Goal: Check status: Verify the current state of an ongoing process or item

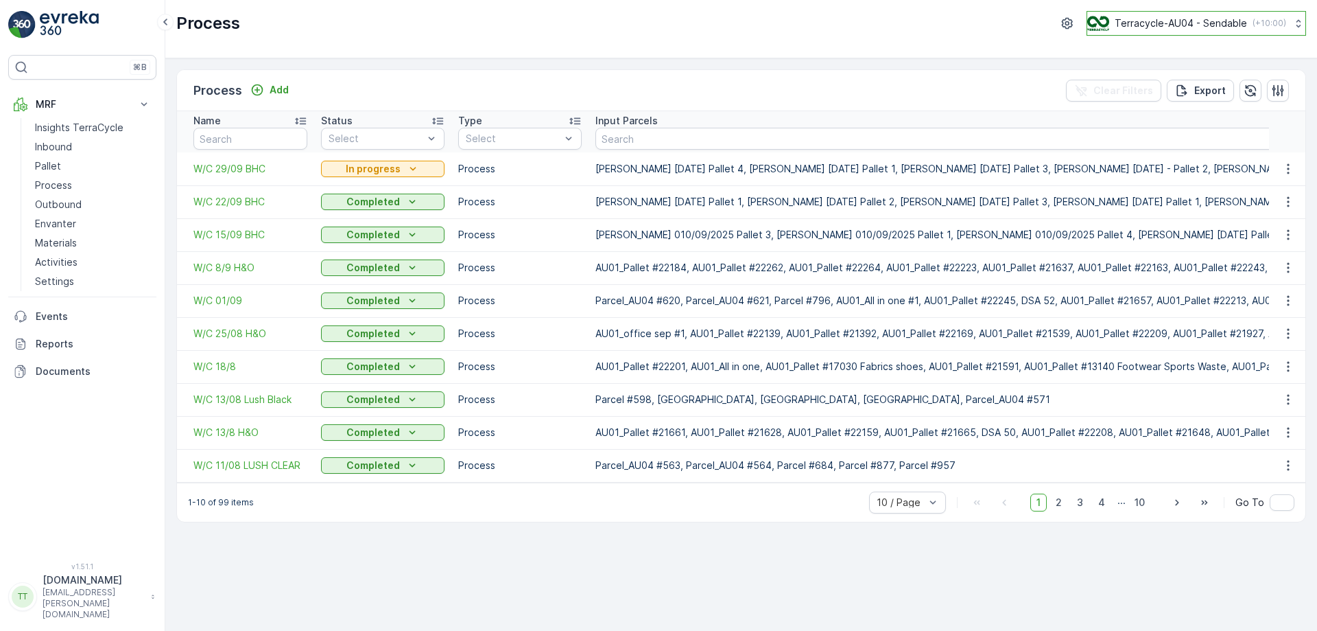
click at [1165, 21] on p "Terracycle-AU04 - Sendable" at bounding box center [1181, 23] width 132 height 14
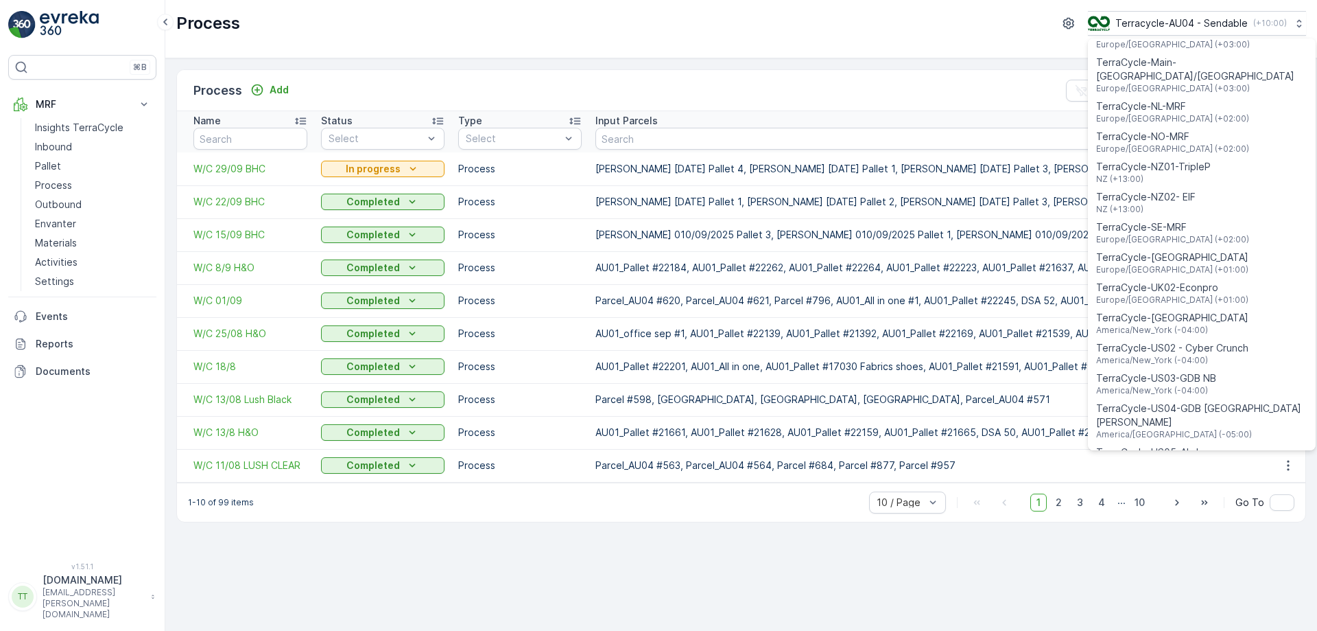
scroll to position [517, 0]
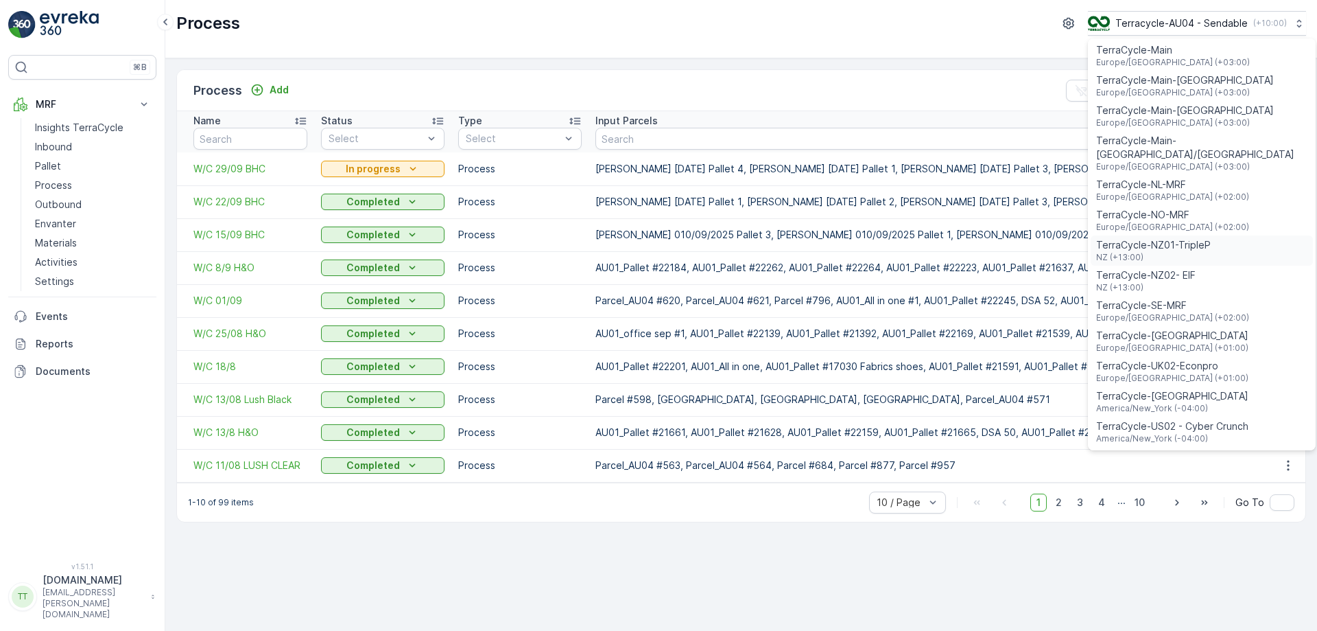
click at [1171, 238] on span "TerraCycle-NZ01-TripleP" at bounding box center [1153, 245] width 115 height 14
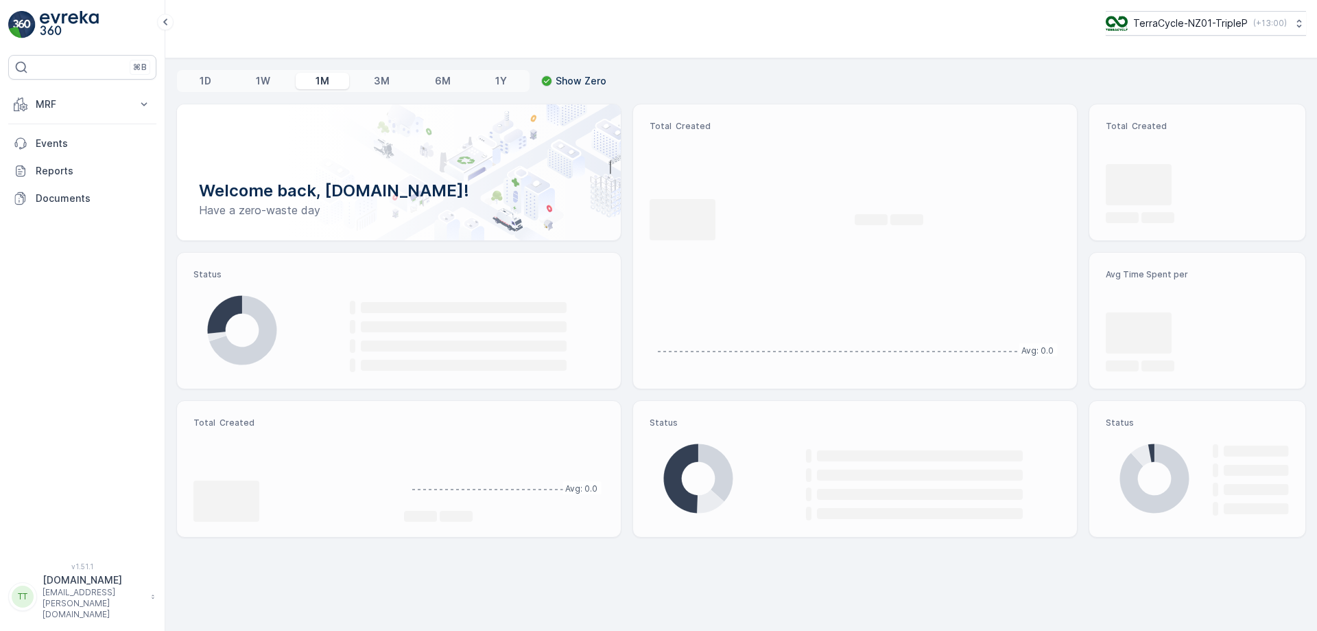
click at [108, 106] on p "MRF" at bounding box center [82, 104] width 93 height 14
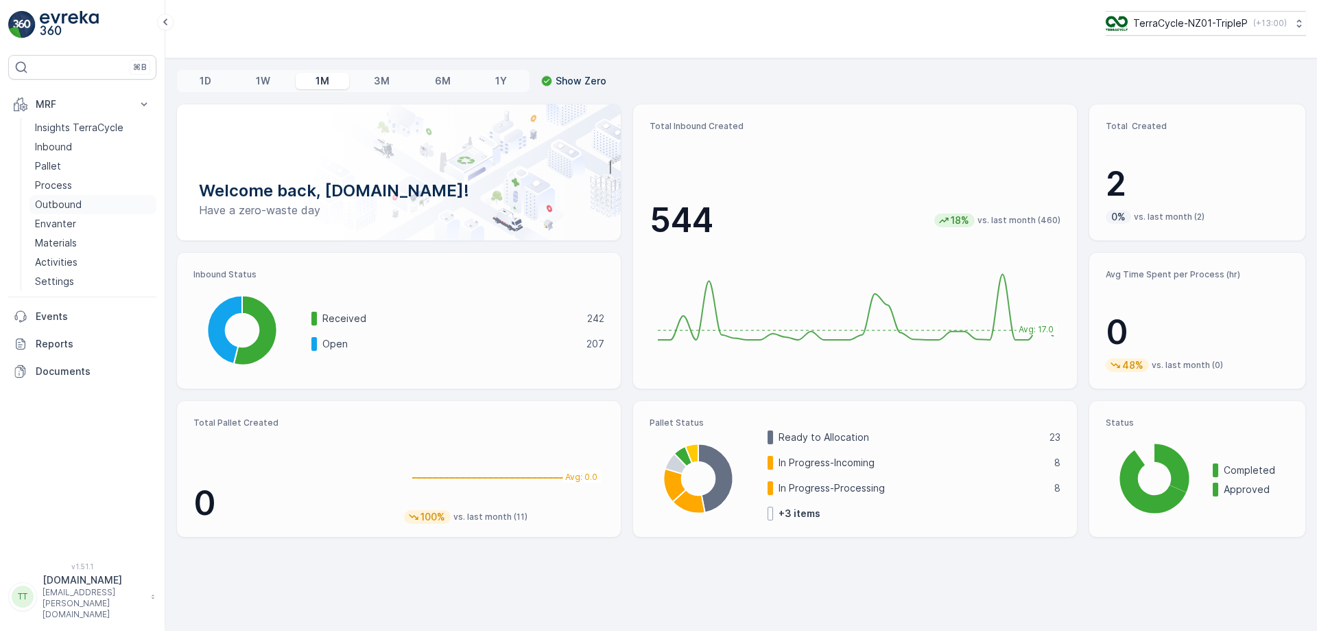
click at [62, 202] on p "Outbound" at bounding box center [58, 205] width 47 height 14
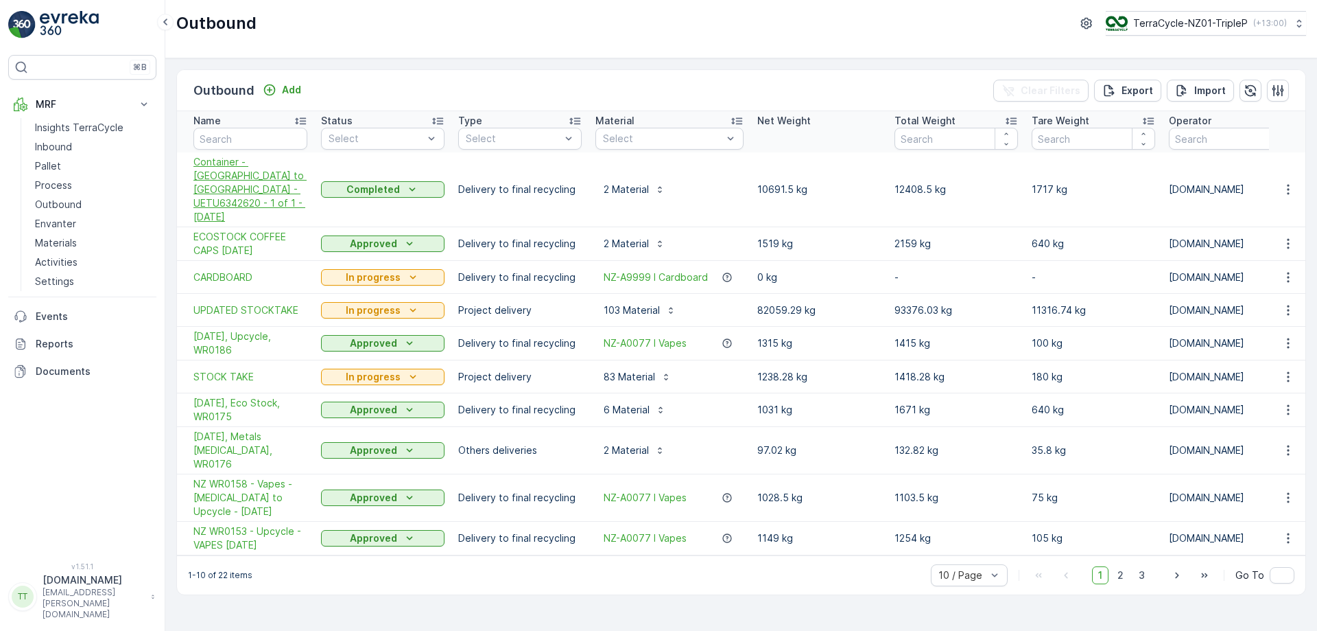
click at [253, 169] on span "Container - [GEOGRAPHIC_DATA] to [GEOGRAPHIC_DATA] - UETU6342620 - 1 of 1 - [DA…" at bounding box center [250, 189] width 114 height 69
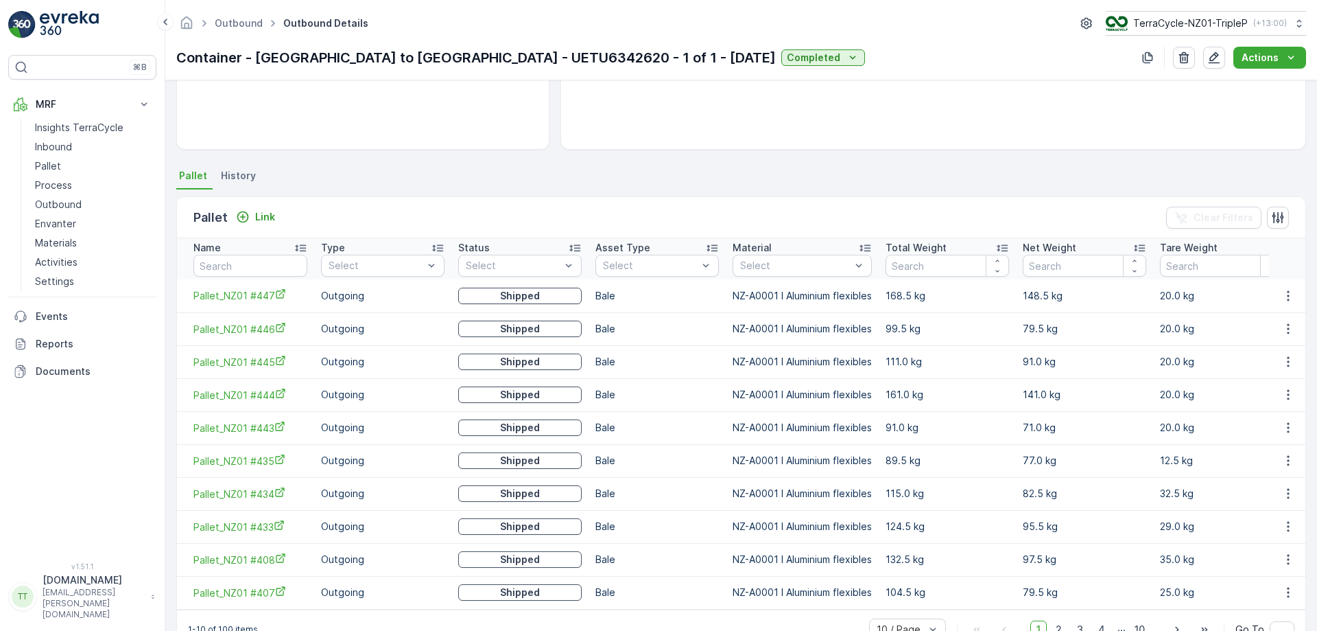
scroll to position [259, 0]
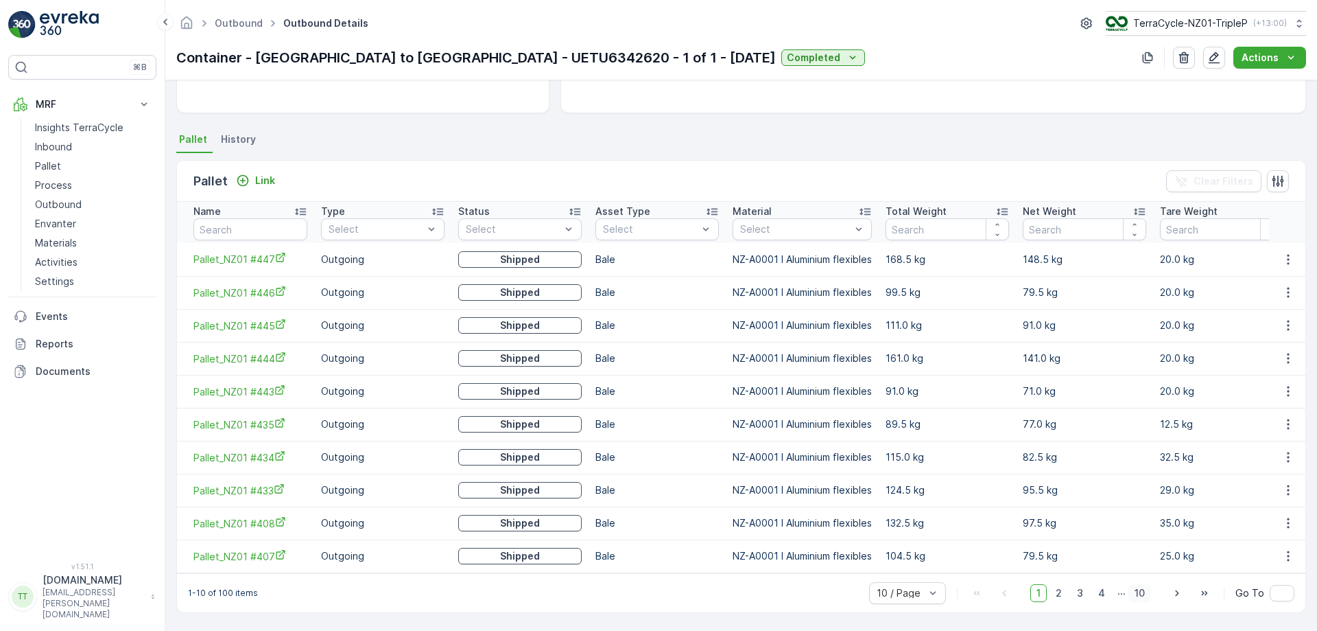
click at [1145, 598] on span "10" at bounding box center [1140, 593] width 23 height 18
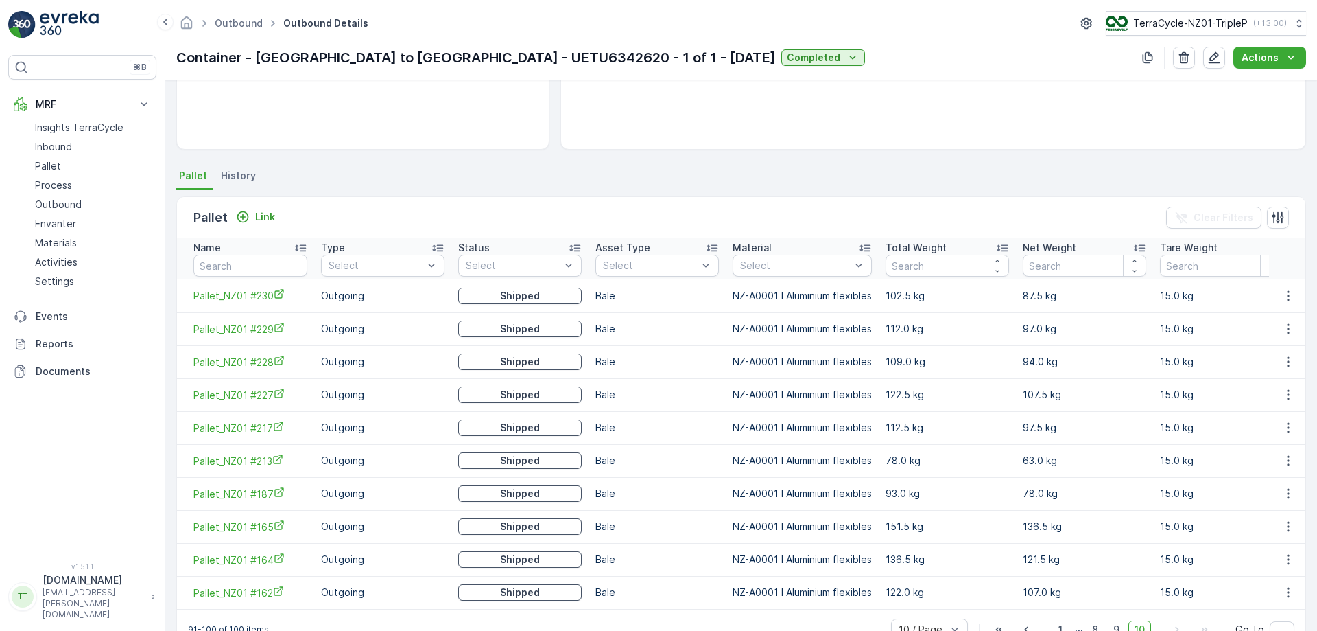
scroll to position [259, 0]
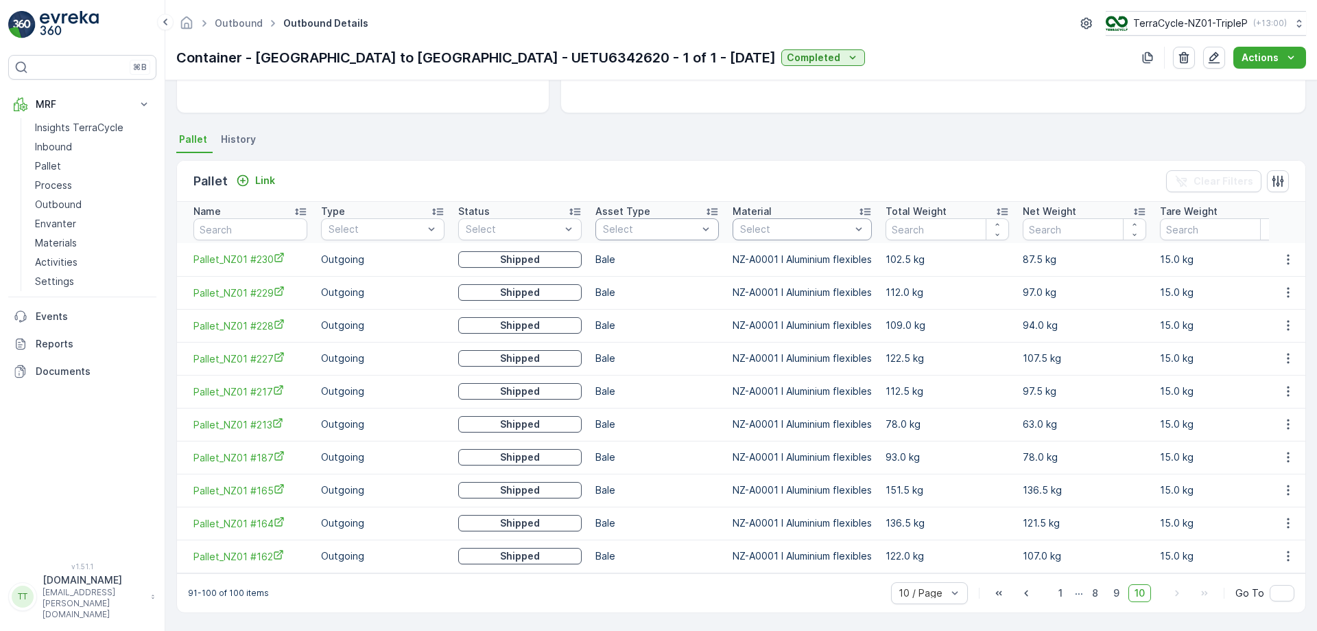
drag, startPoint x: 821, startPoint y: 235, endPoint x: 827, endPoint y: 225, distance: 12.4
click at [827, 225] on th "Material Select" at bounding box center [802, 222] width 153 height 41
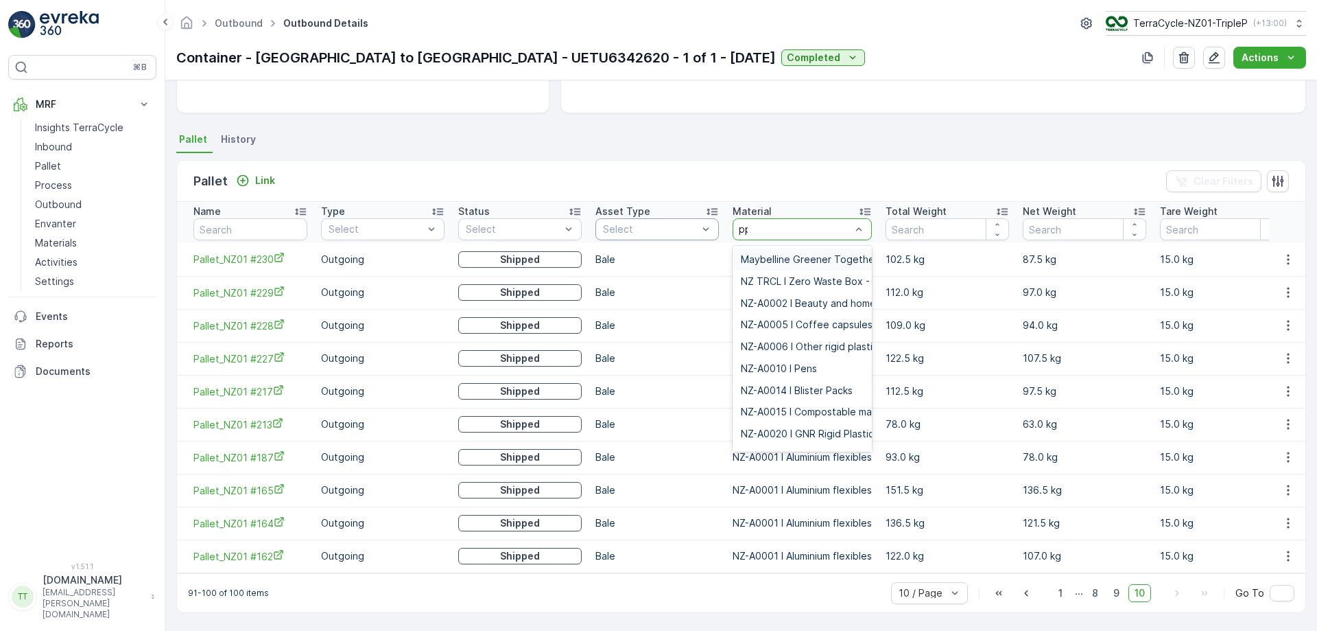
type input "ppe"
click at [791, 298] on span "NZ-PI0038 I PPE" at bounding box center [778, 303] width 74 height 11
